Goal: Transaction & Acquisition: Book appointment/travel/reservation

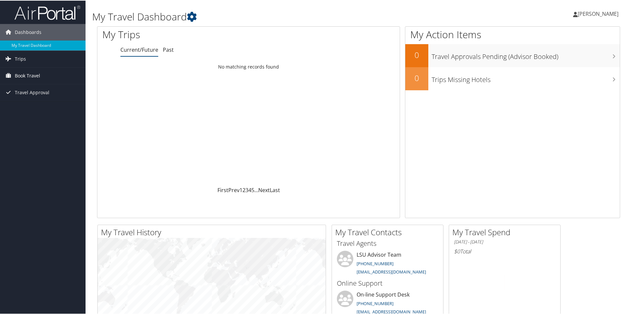
click at [28, 69] on span "Book Travel" at bounding box center [27, 75] width 25 height 16
click at [37, 100] on link "Book/Manage Online Trips" at bounding box center [43, 98] width 86 height 10
